Goal: Transaction & Acquisition: Obtain resource

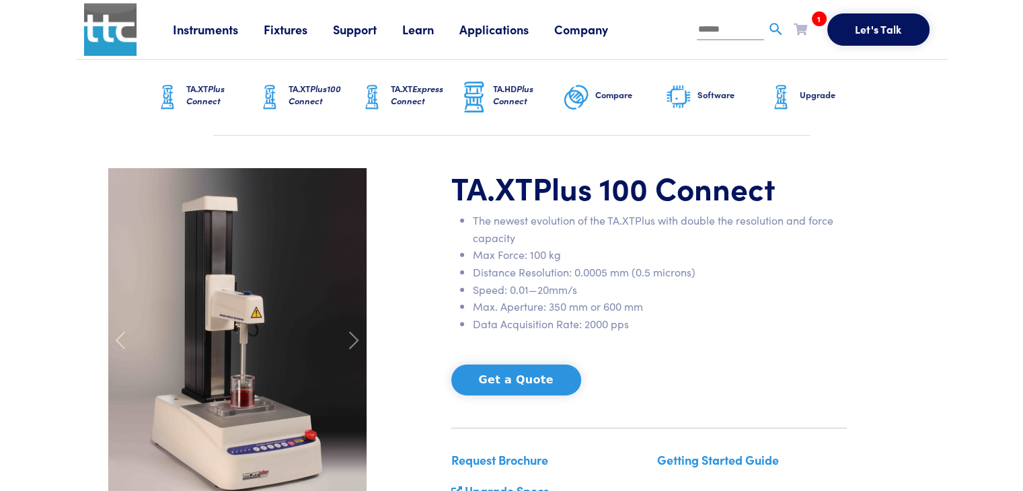
click at [697, 275] on li "Distance Resolution: 0.0005 mm (0.5 microns)" at bounding box center [660, 272] width 374 height 17
click at [808, 25] on li "1 TA.XTPlus 100 Connect Request Clear Cart" at bounding box center [810, 32] width 34 height 27
click at [799, 30] on icon at bounding box center [799, 29] width 13 height 12
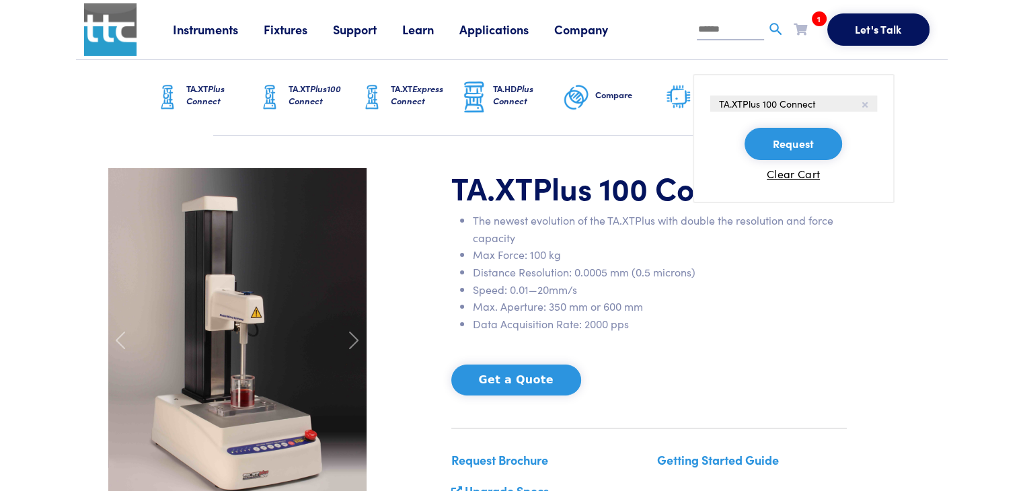
click at [785, 148] on button "Request" at bounding box center [792, 144] width 97 height 32
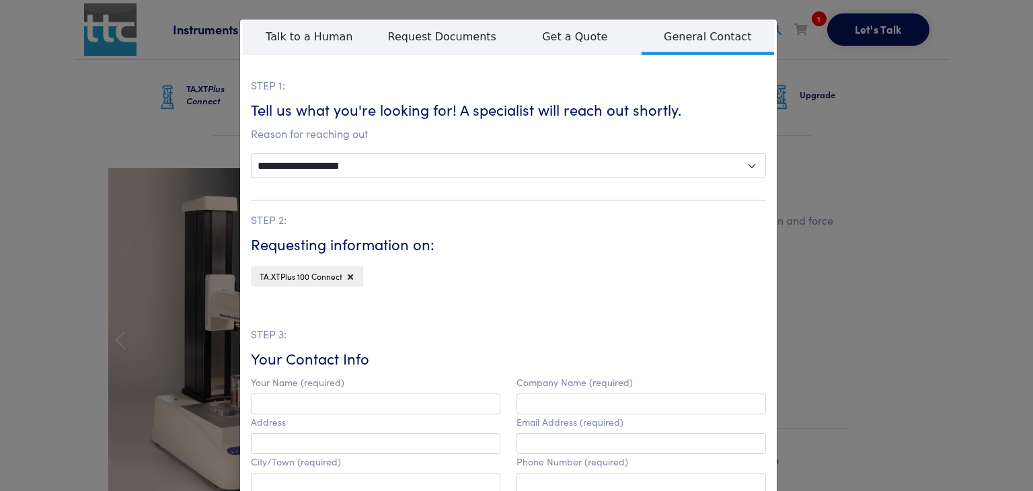
click at [855, 139] on div "**********" at bounding box center [516, 245] width 1033 height 491
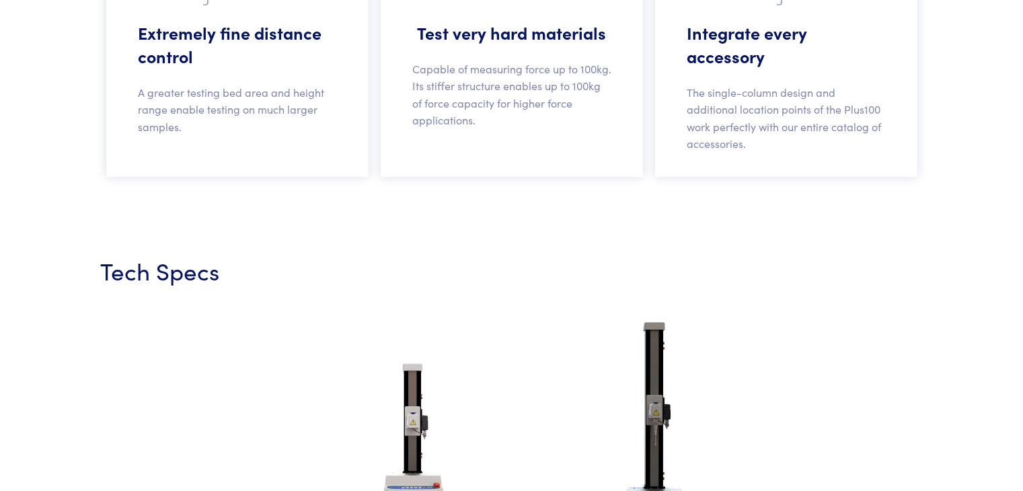
scroll to position [1883, 0]
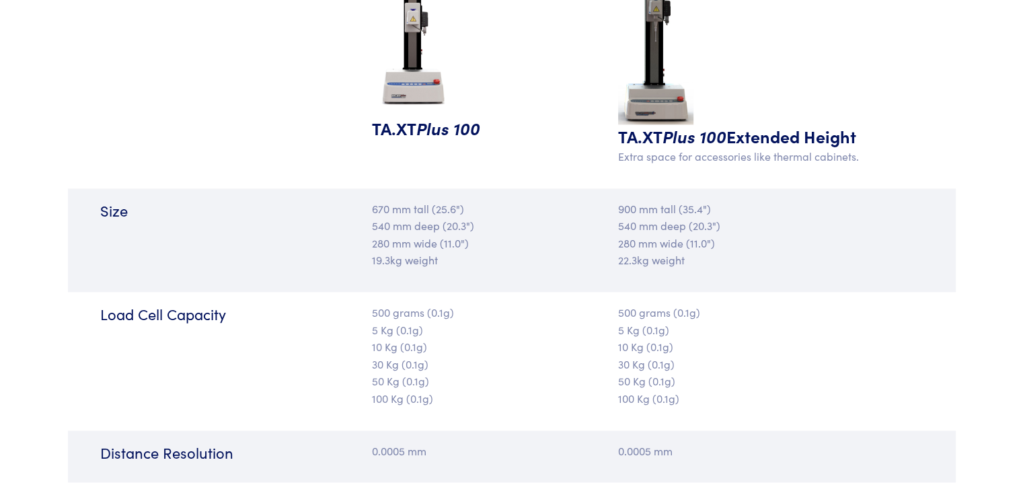
click at [423, 128] on span "Plus 100" at bounding box center [448, 128] width 64 height 24
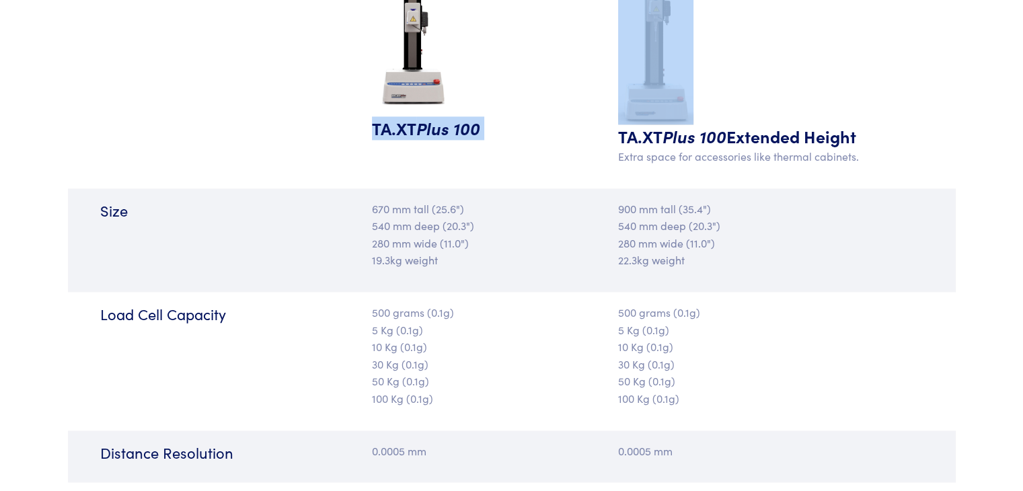
click at [423, 128] on span "Plus 100" at bounding box center [448, 128] width 64 height 24
